Goal: Task Accomplishment & Management: Manage account settings

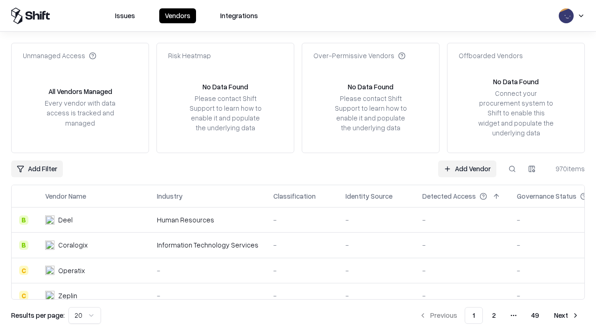
click at [467, 169] on link "Add Vendor" at bounding box center [467, 169] width 58 height 17
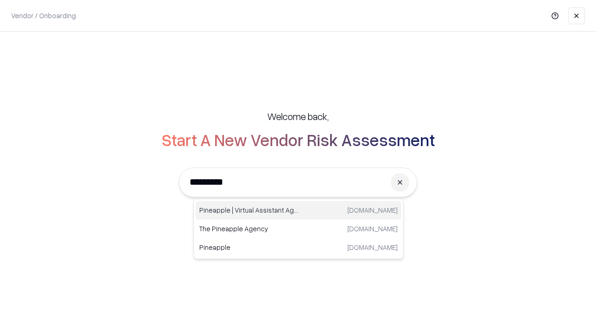
click at [299, 211] on div "Pineapple | Virtual Assistant Agency trypineapple.com" at bounding box center [299, 210] width 206 height 19
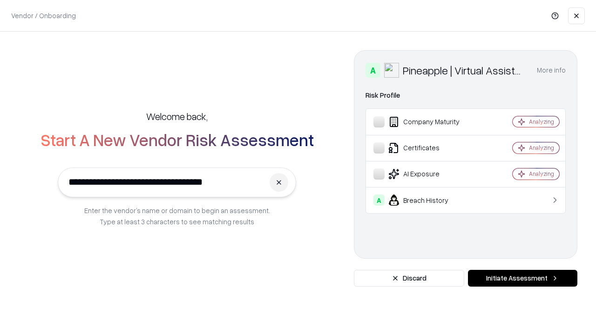
type input "**********"
click at [523, 279] on button "Initiate Assessment" at bounding box center [522, 278] width 109 height 17
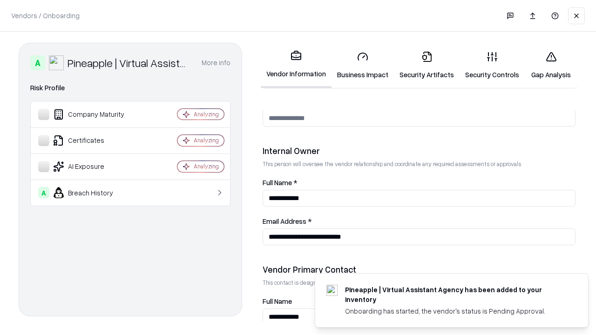
scroll to position [483, 0]
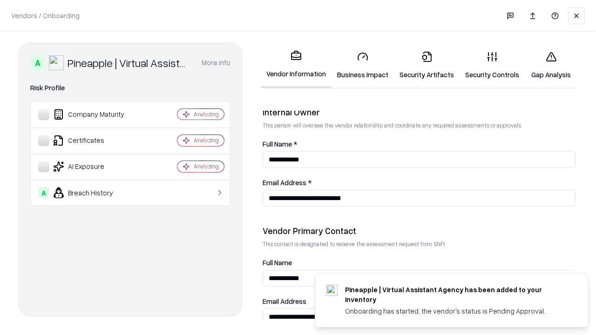
click at [363, 65] on link "Business Impact" at bounding box center [363, 65] width 62 height 43
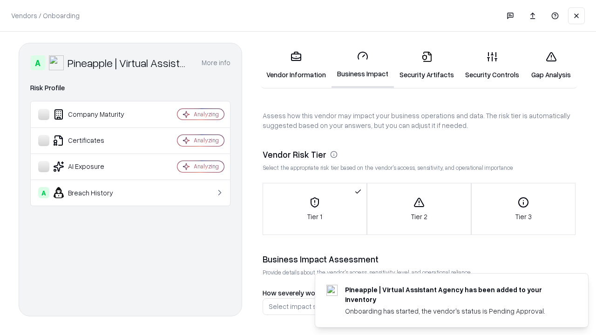
click at [427, 65] on link "Security Artifacts" at bounding box center [427, 65] width 66 height 43
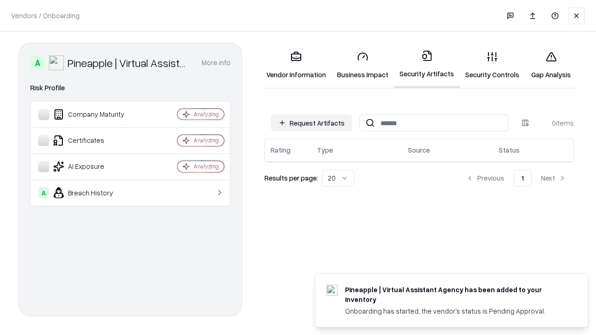
click at [312, 123] on button "Request Artifacts" at bounding box center [311, 123] width 81 height 17
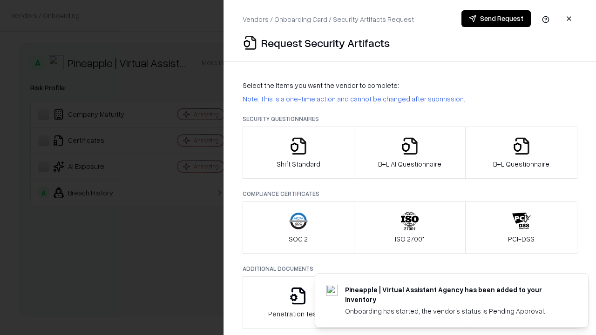
click at [298, 153] on icon "button" at bounding box center [298, 146] width 19 height 19
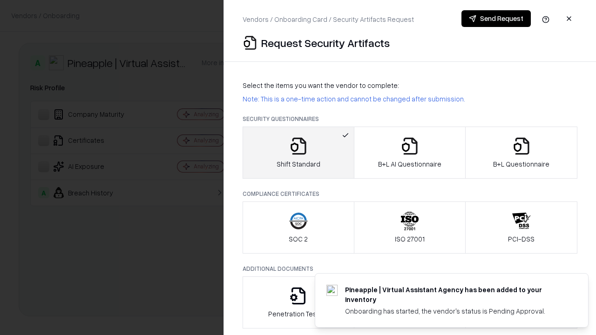
click at [496, 19] on button "Send Request" at bounding box center [496, 18] width 69 height 17
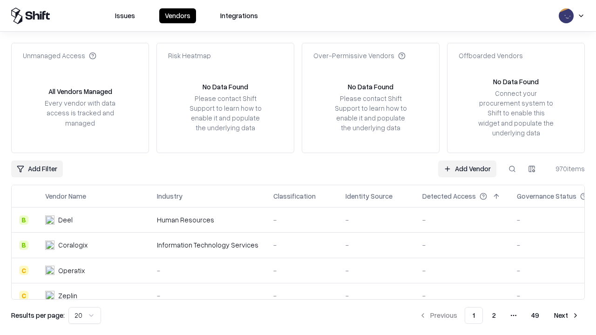
click at [512, 169] on button at bounding box center [512, 169] width 17 height 17
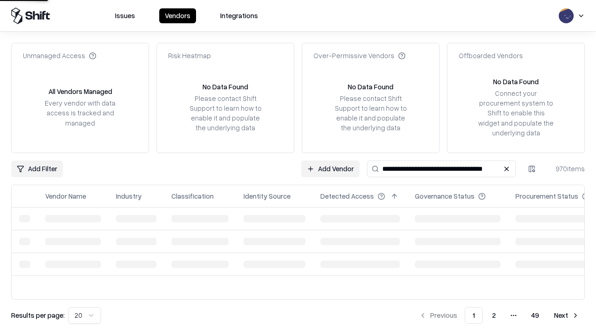
type input "**********"
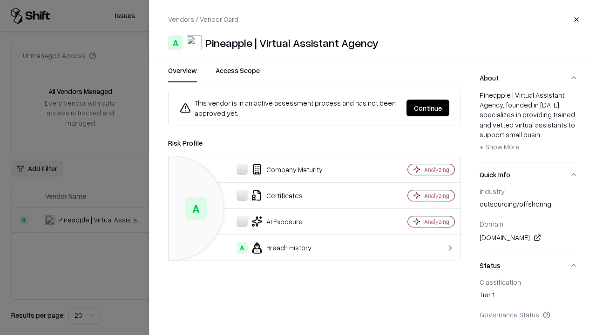
click at [428, 108] on button "Continue" at bounding box center [428, 108] width 43 height 17
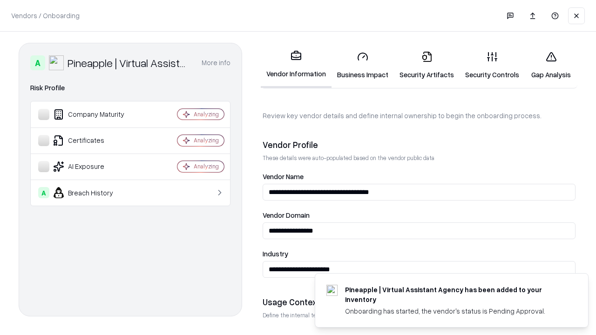
click at [427, 65] on link "Security Artifacts" at bounding box center [427, 65] width 66 height 43
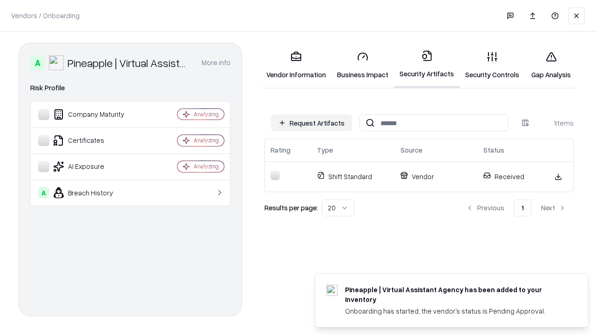
click at [551, 65] on link "Gap Analysis" at bounding box center [551, 65] width 53 height 43
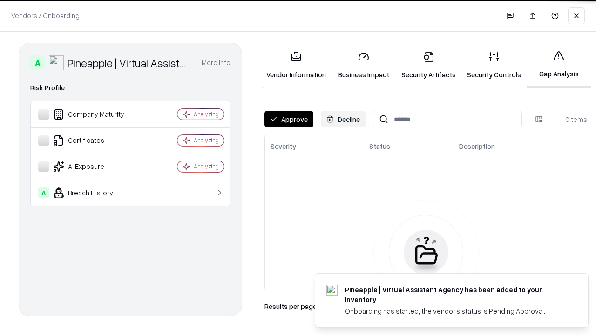
click at [289, 119] on button "Approve" at bounding box center [289, 119] width 49 height 17
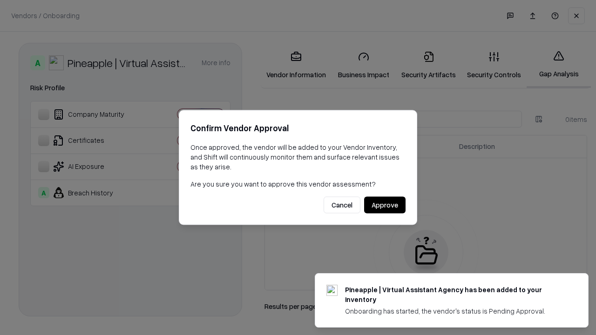
click at [385, 205] on button "Approve" at bounding box center [384, 205] width 41 height 17
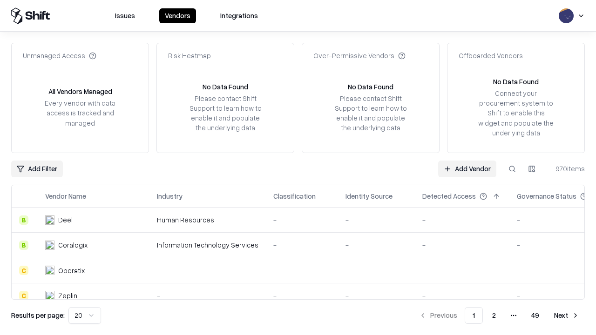
type input "**********"
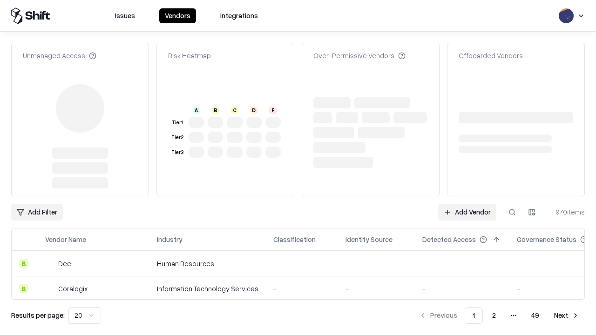
click at [467, 212] on link "Add Vendor" at bounding box center [467, 212] width 58 height 17
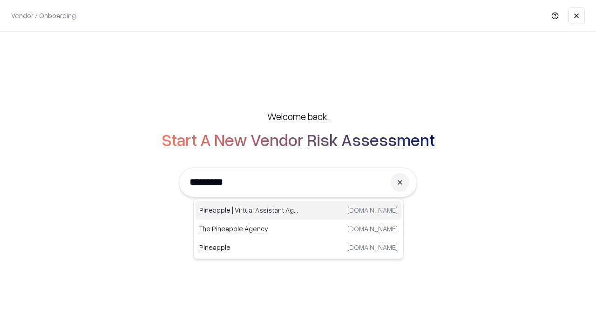
click at [299, 211] on div "Pineapple | Virtual Assistant Agency [DOMAIN_NAME]" at bounding box center [299, 210] width 206 height 19
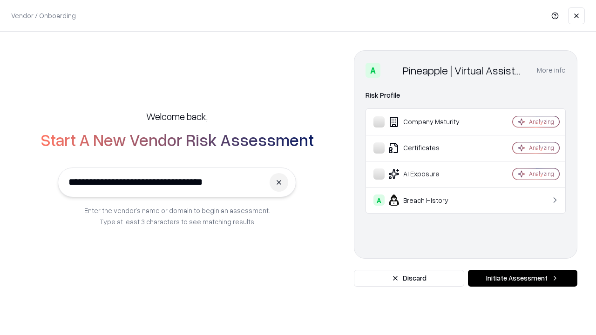
type input "**********"
click at [523, 279] on button "Initiate Assessment" at bounding box center [522, 278] width 109 height 17
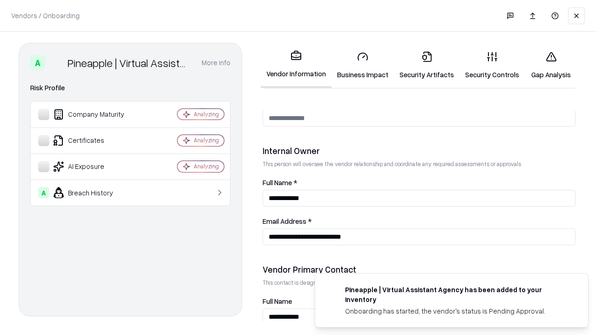
scroll to position [483, 0]
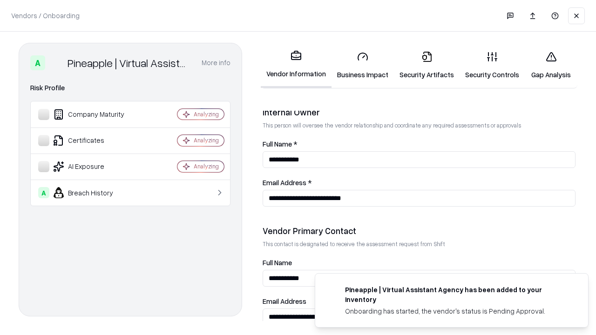
click at [551, 65] on link "Gap Analysis" at bounding box center [551, 65] width 53 height 43
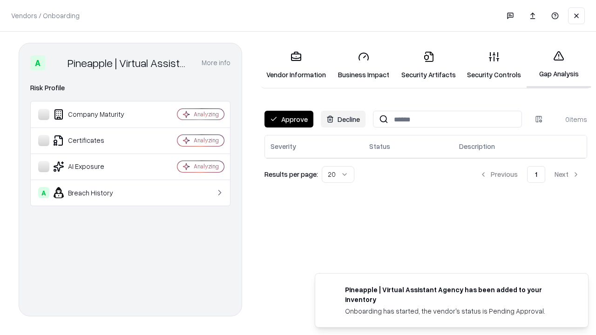
click at [289, 119] on button "Approve" at bounding box center [289, 119] width 49 height 17
